Goal: Task Accomplishment & Management: Manage account settings

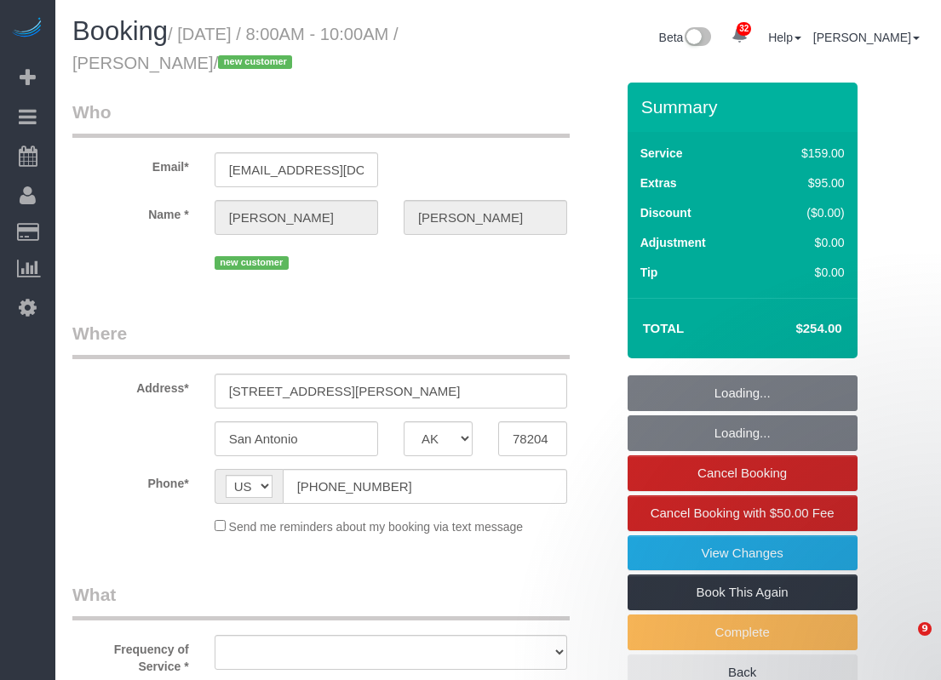
select select "TX"
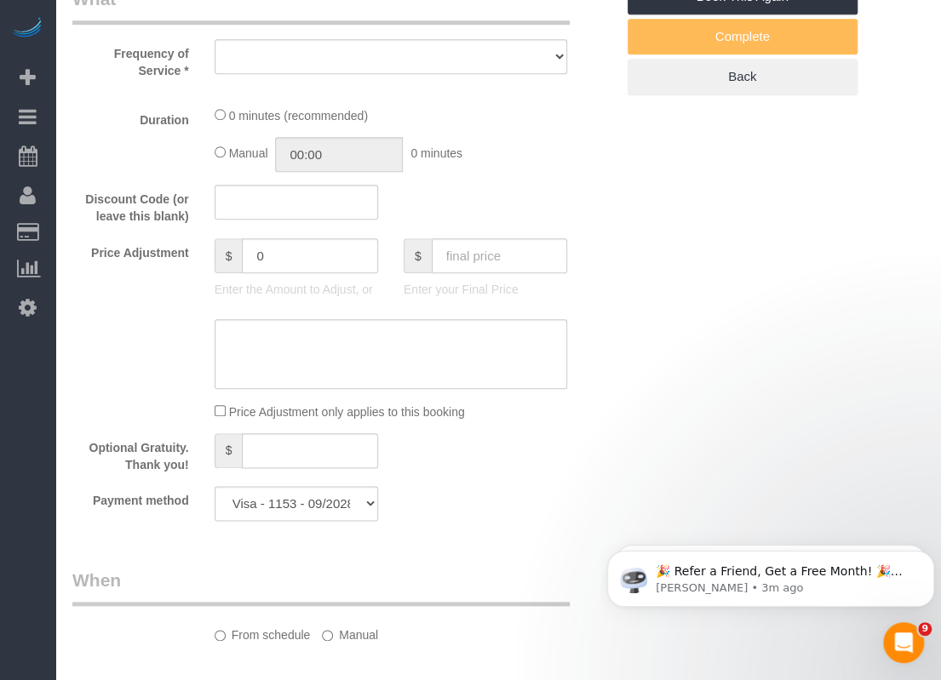
select select "object:2492"
select select "spot22"
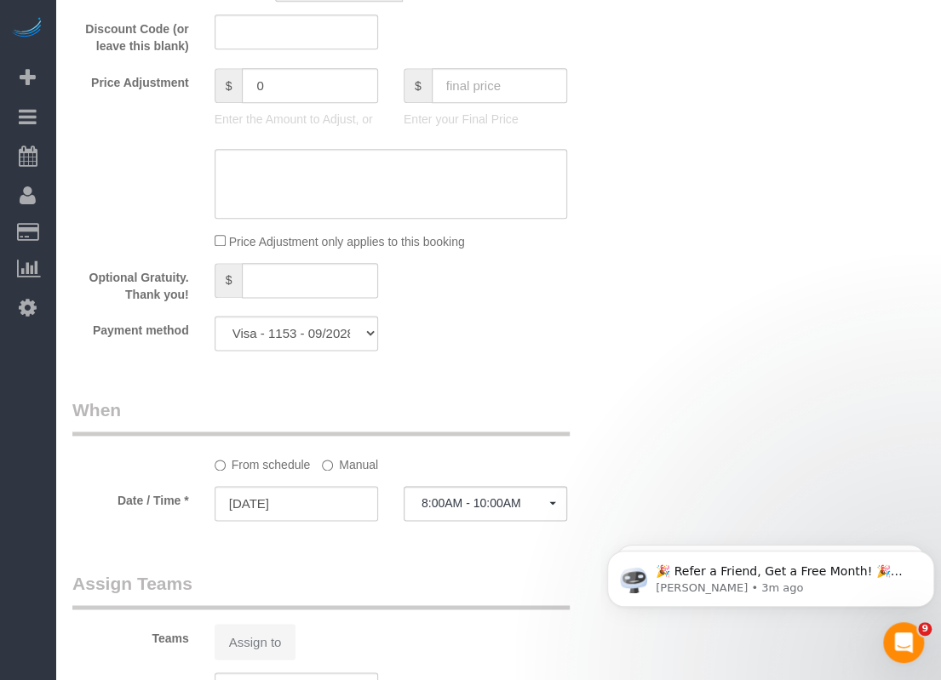
select select "3"
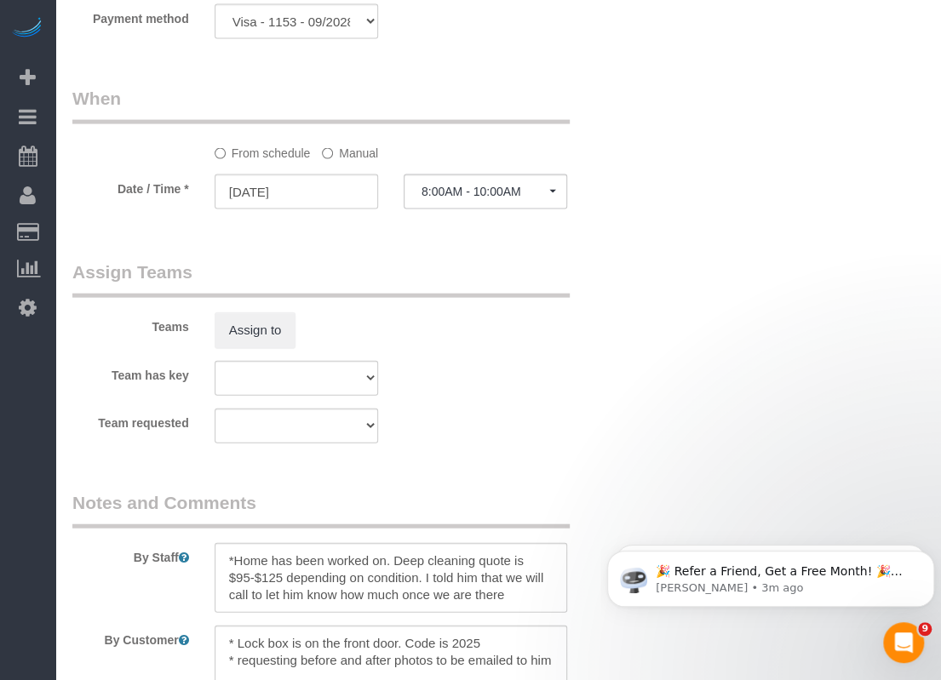
select select "object:2567"
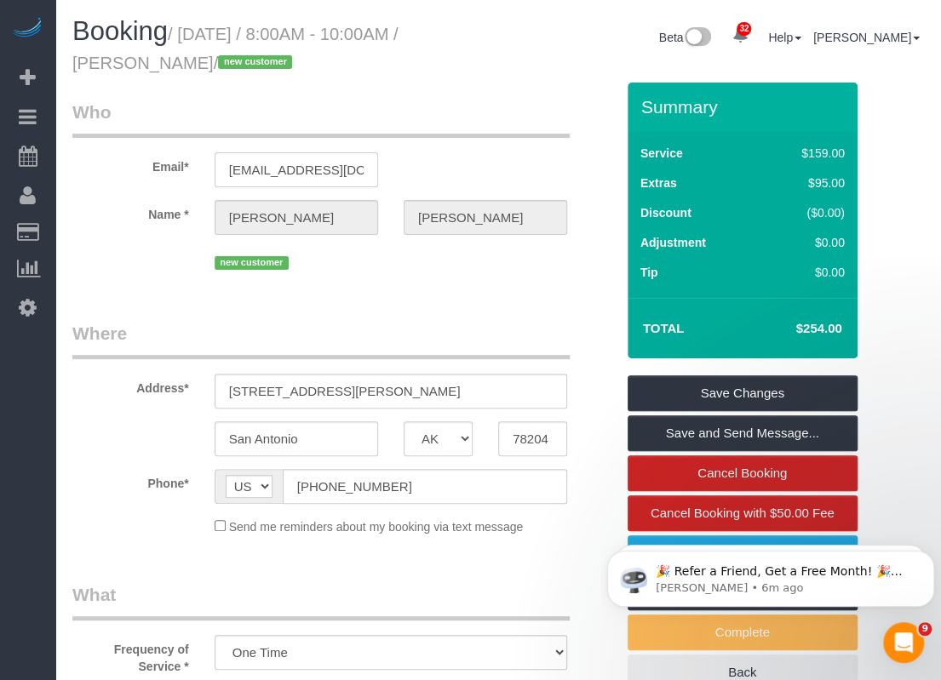
click at [337, 163] on input "pinzarillc@gmail.com" at bounding box center [296, 169] width 163 height 35
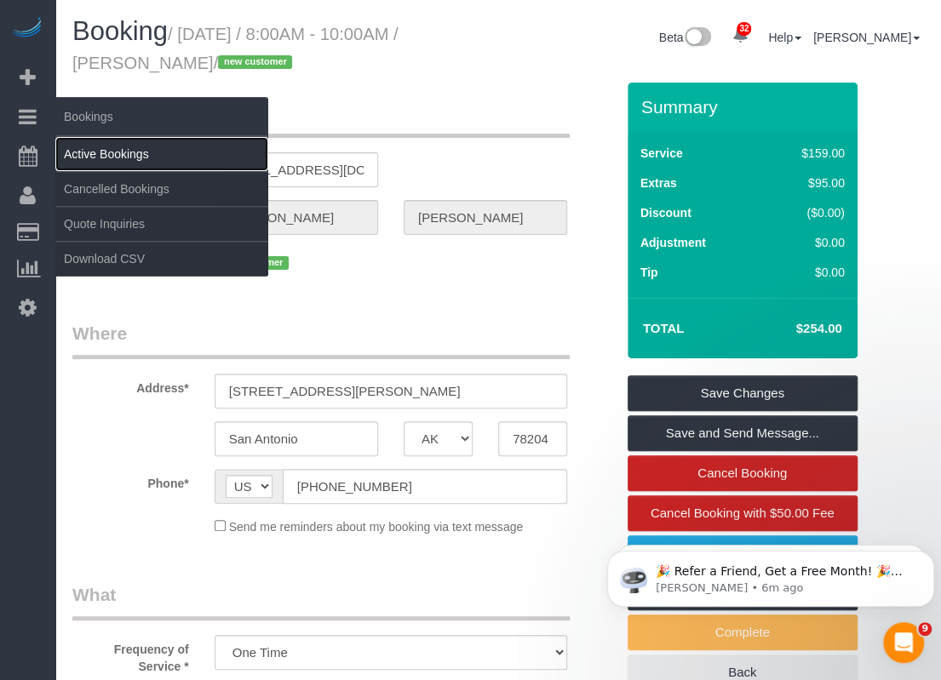
click at [79, 152] on link "Active Bookings" at bounding box center [161, 154] width 213 height 34
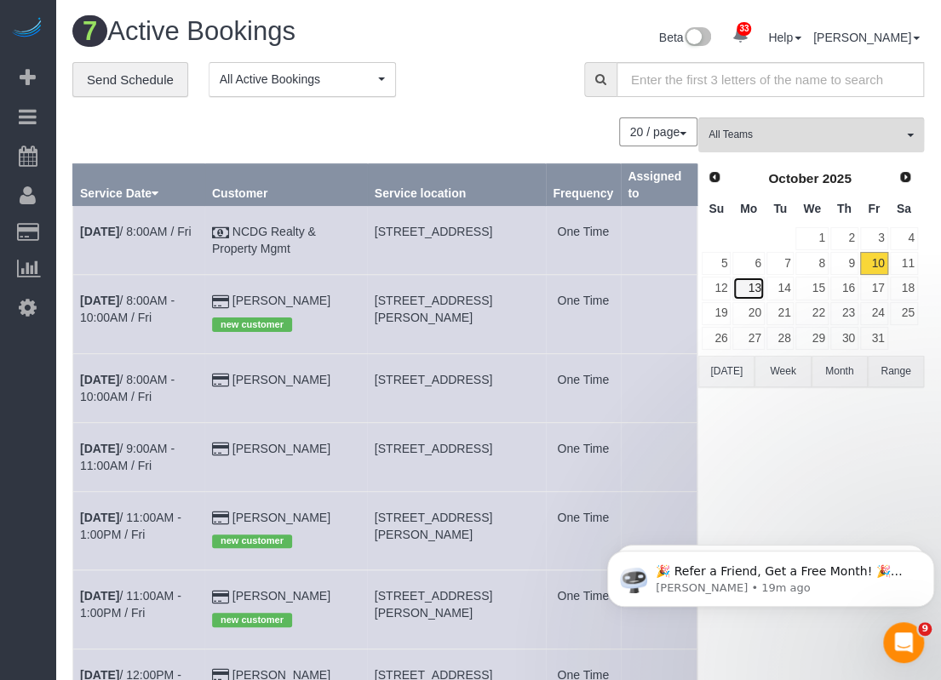
click at [754, 290] on link "13" at bounding box center [748, 288] width 32 height 23
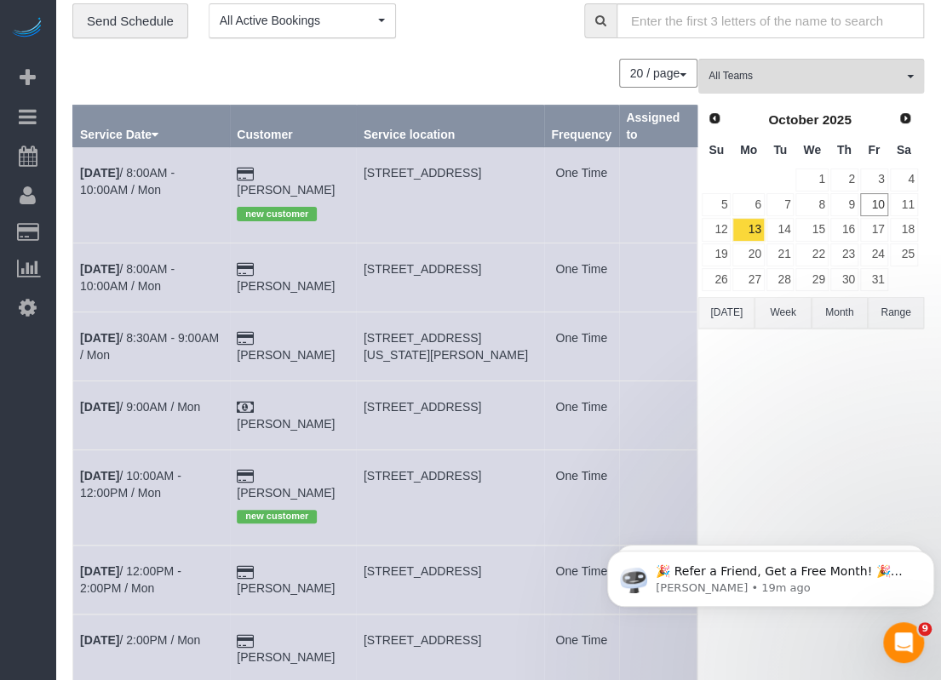
scroll to position [85, 0]
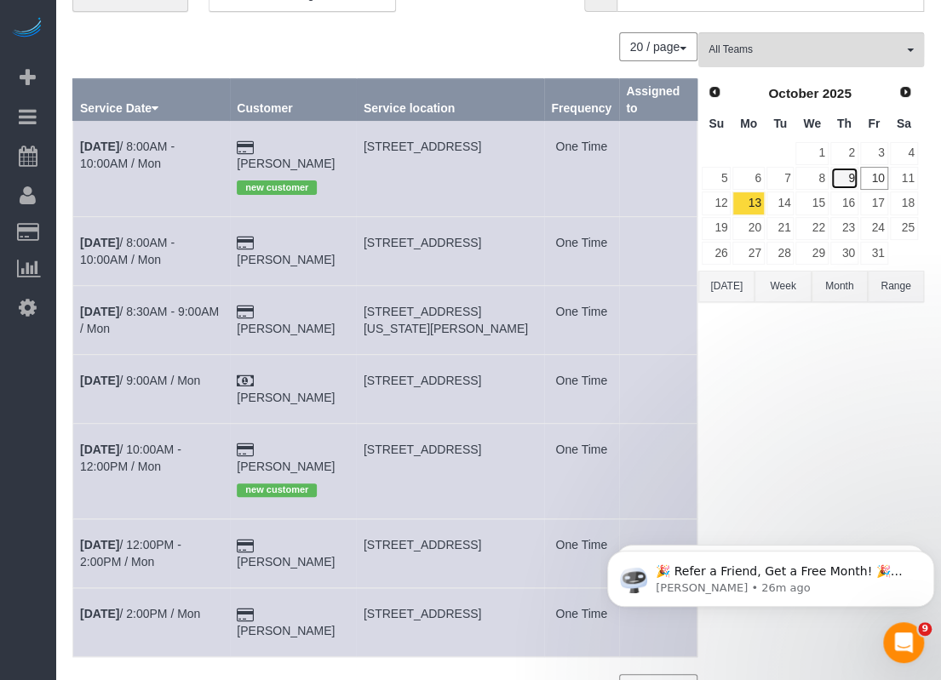
click at [853, 184] on link "9" at bounding box center [844, 178] width 28 height 23
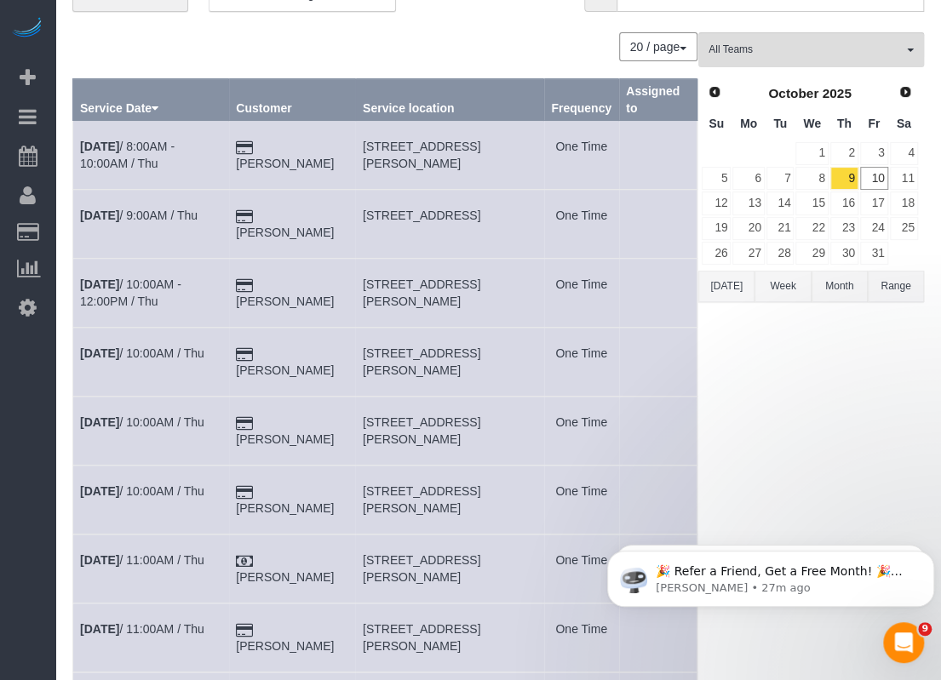
scroll to position [170, 0]
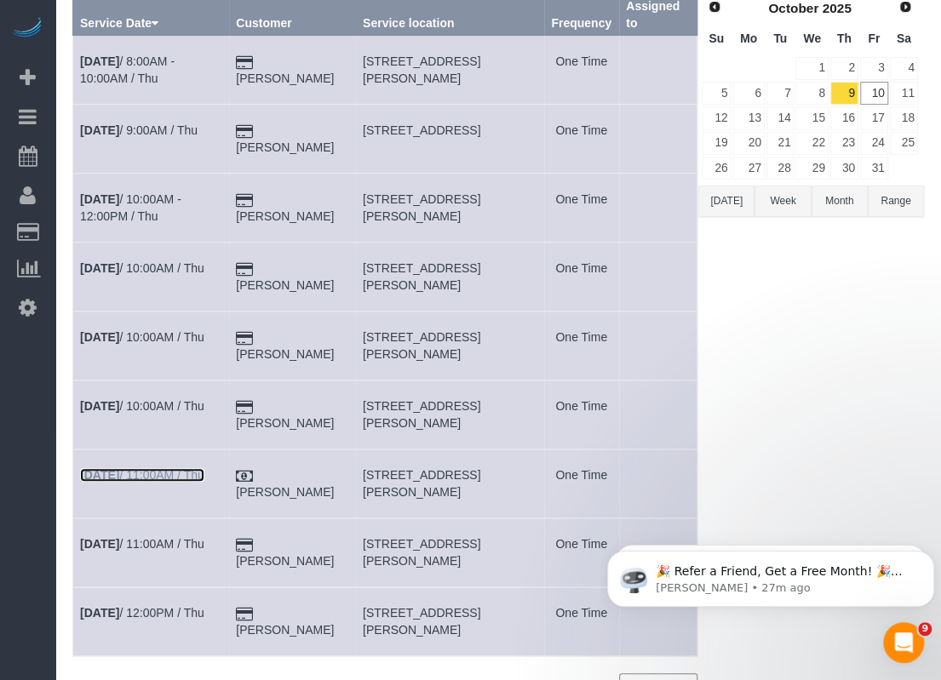
click at [180, 474] on link "Oct 9th / 11:00AM / Thu" at bounding box center [142, 475] width 124 height 14
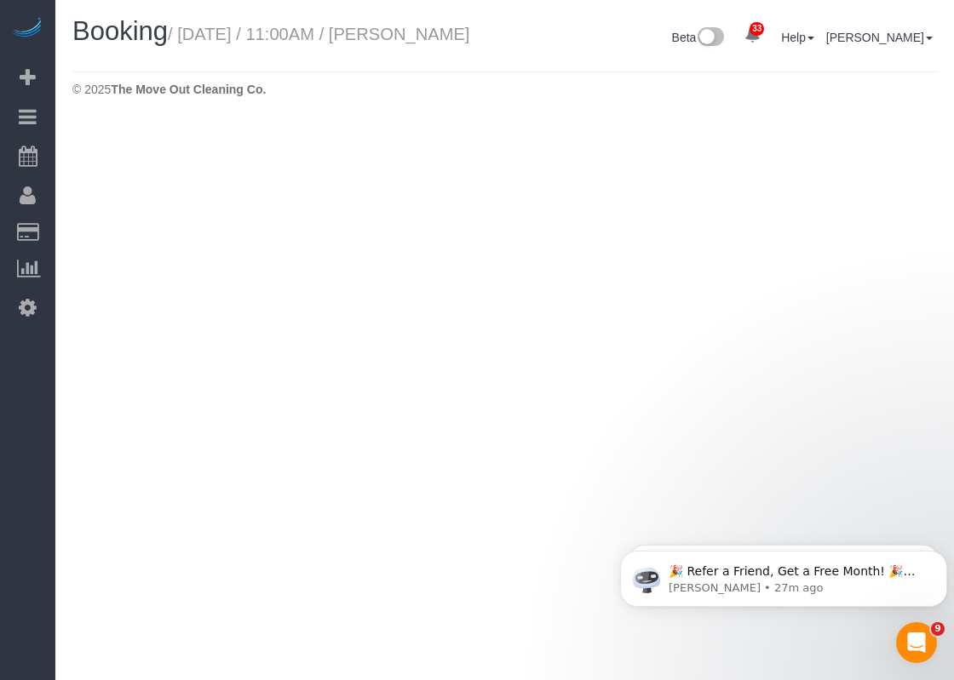
select select "TX"
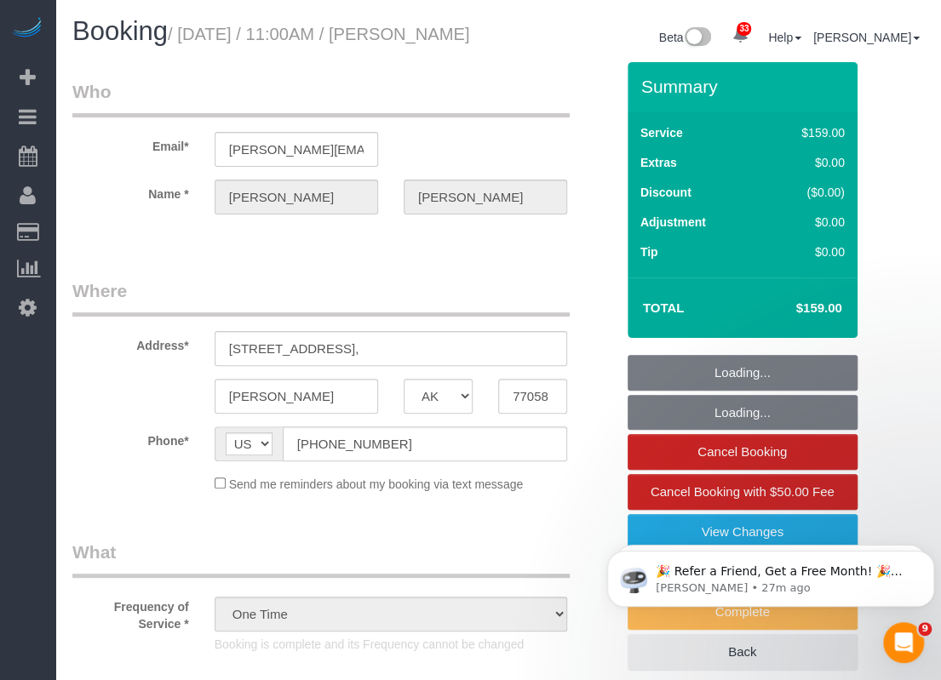
select select "object:3484"
select select "3"
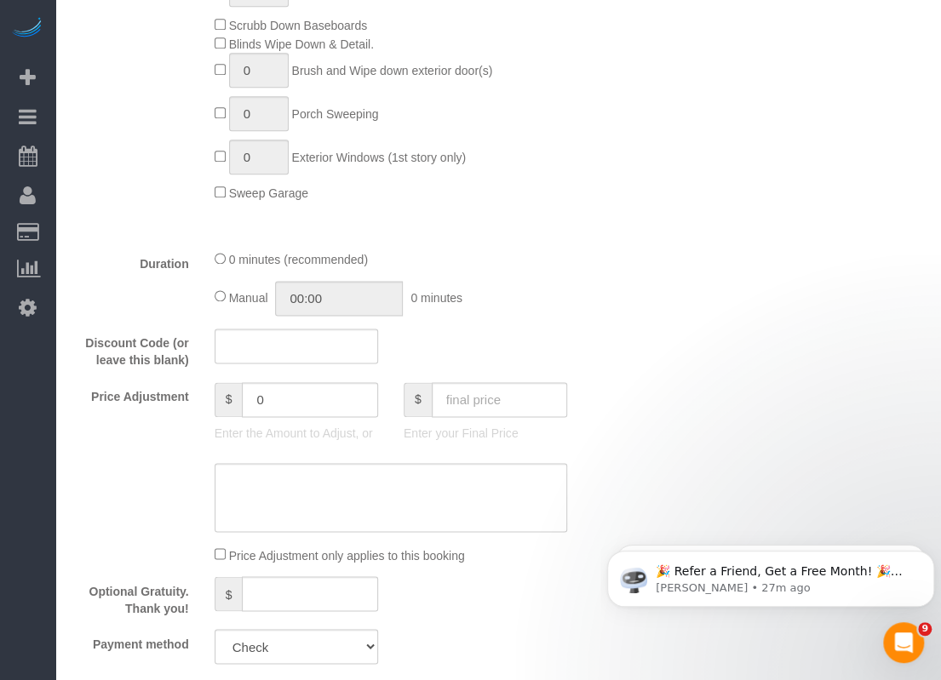
scroll to position [937, 0]
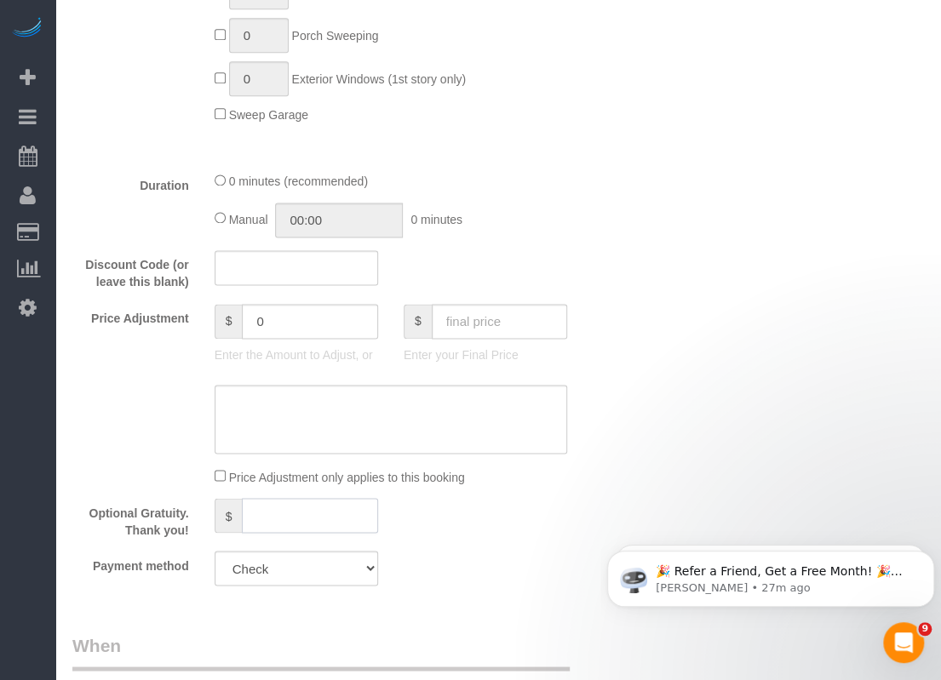
click at [310, 530] on input "text" at bounding box center [309, 515] width 135 height 35
type input "30"
click at [865, 333] on div "Who Email* tricia.l.britt@gmail.com Name * Patricia Britt Where Address* 18617 …" at bounding box center [497, 368] width 851 height 2484
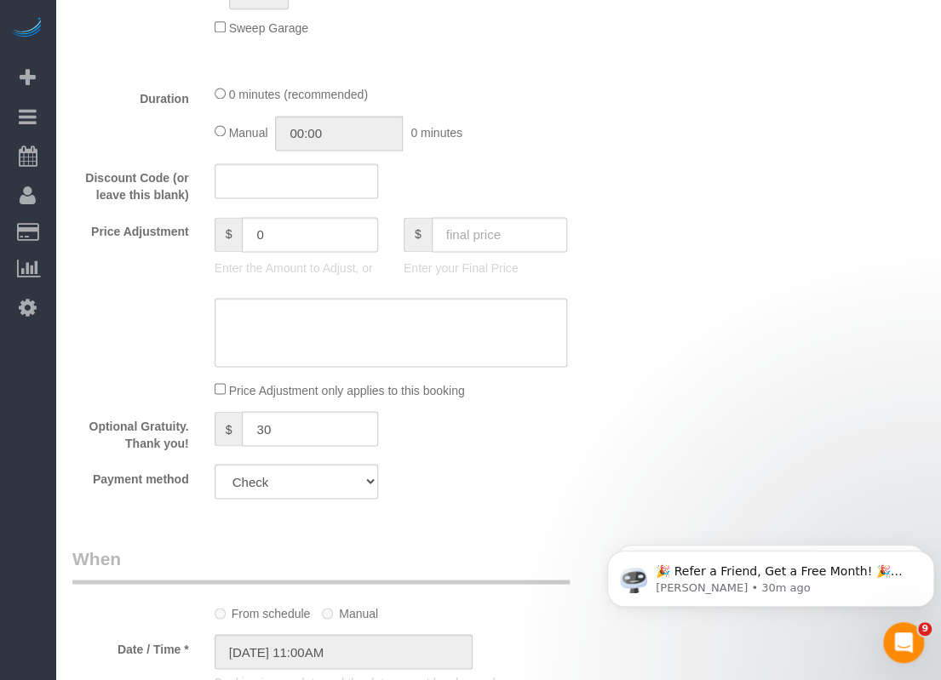
scroll to position [1107, 0]
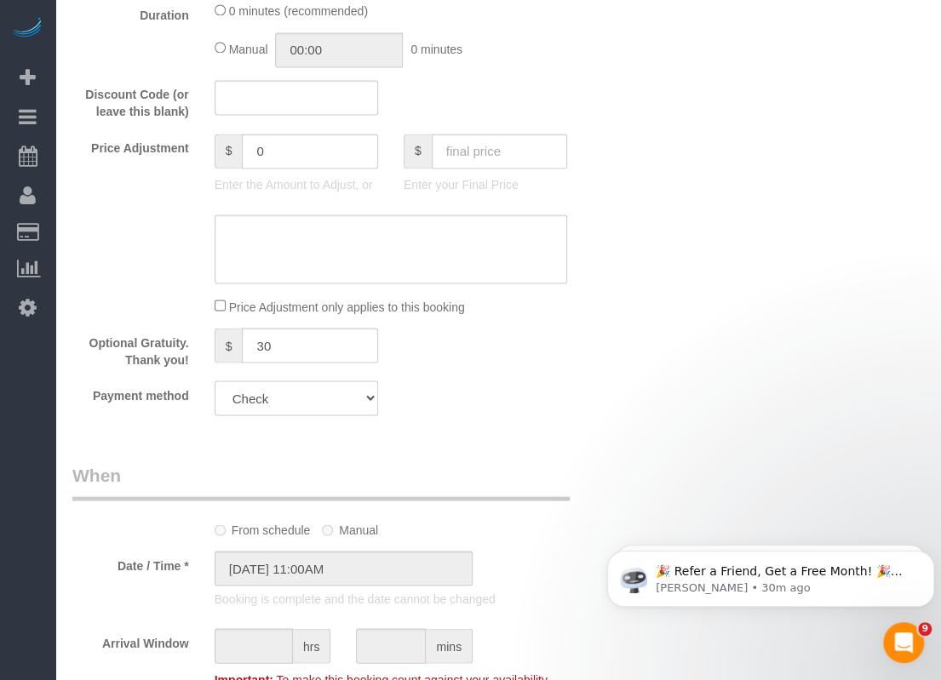
click at [315, 415] on select "Visa - 0675 - 07/2026 Visa - 3631 - 09/2025 (Default) Add Credit Card ─────────…" at bounding box center [296, 398] width 163 height 35
select select "string:fspay"
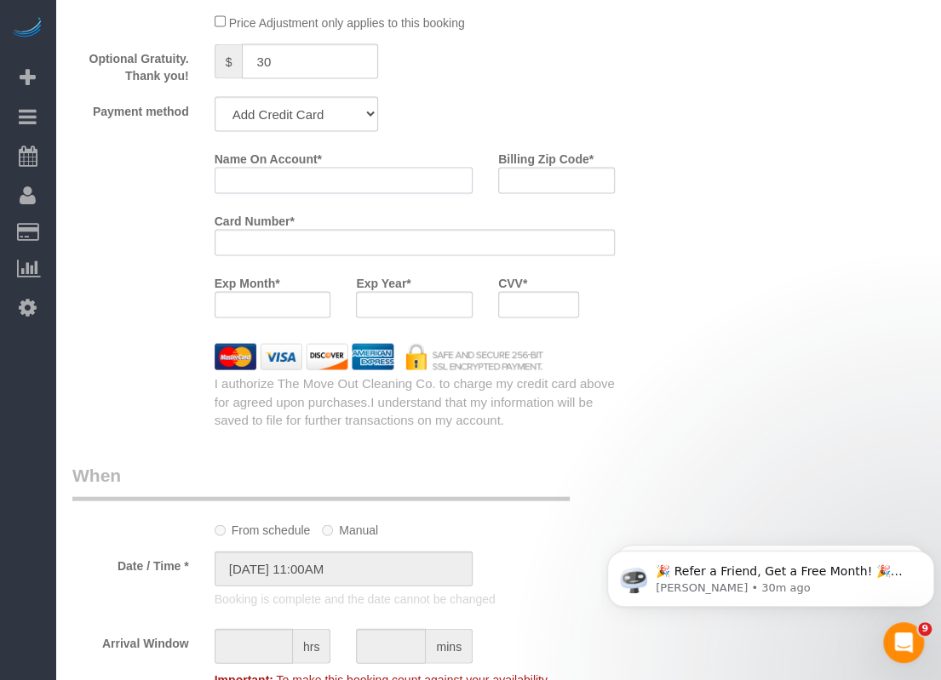
click at [303, 193] on input "Name On Account *" at bounding box center [344, 180] width 258 height 26
paste input "Emery Young"
type input "Emery Young"
click at [566, 193] on input "Billing Zip Code *" at bounding box center [556, 180] width 117 height 26
paste input "77586"
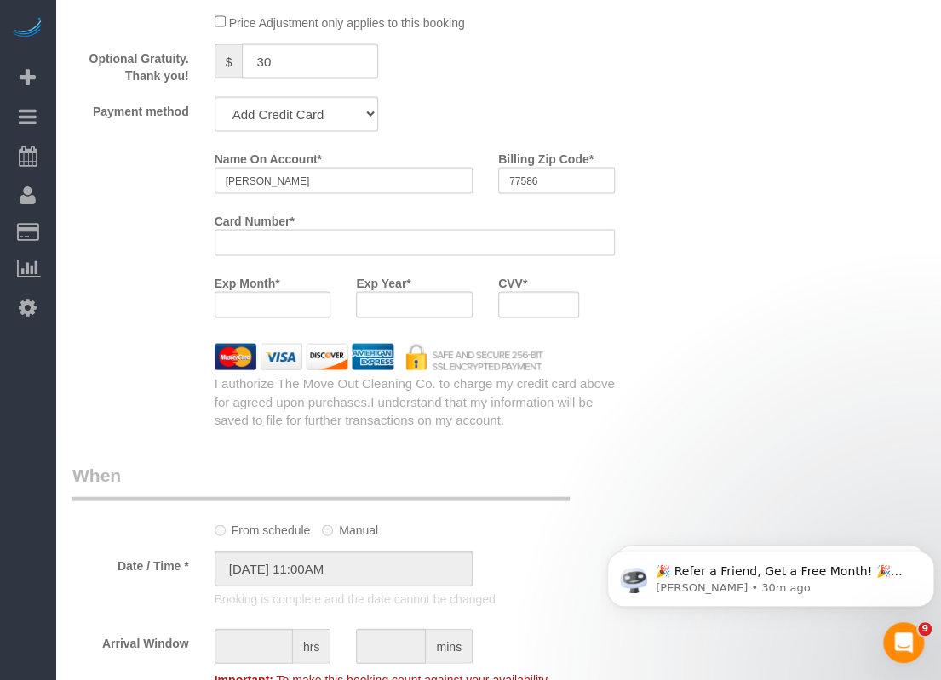
type input "77586"
click at [639, 358] on div "Who Email* tricia.l.britt@gmail.com Name * Patricia Britt Where Address* 18617 …" at bounding box center [497, 55] width 851 height 2768
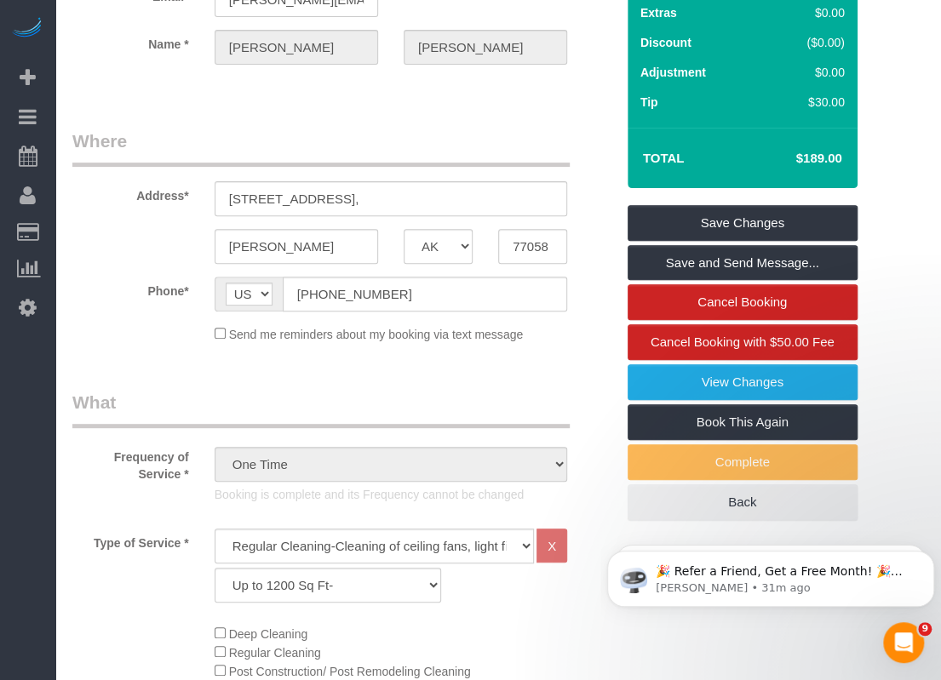
scroll to position [0, 0]
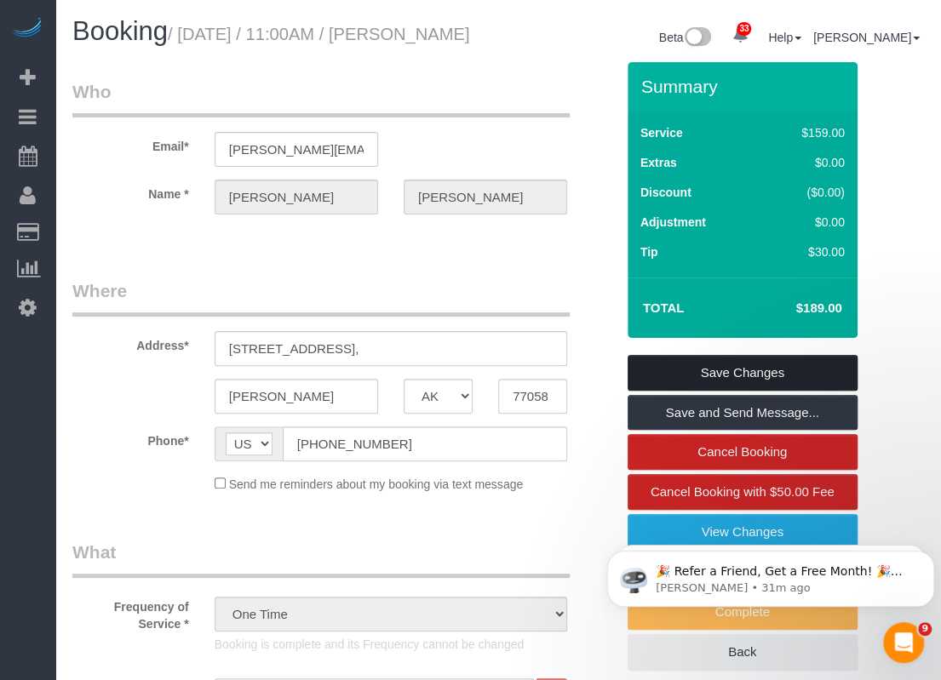
click at [689, 387] on link "Save Changes" at bounding box center [742, 373] width 230 height 36
